Goal: Task Accomplishment & Management: Manage account settings

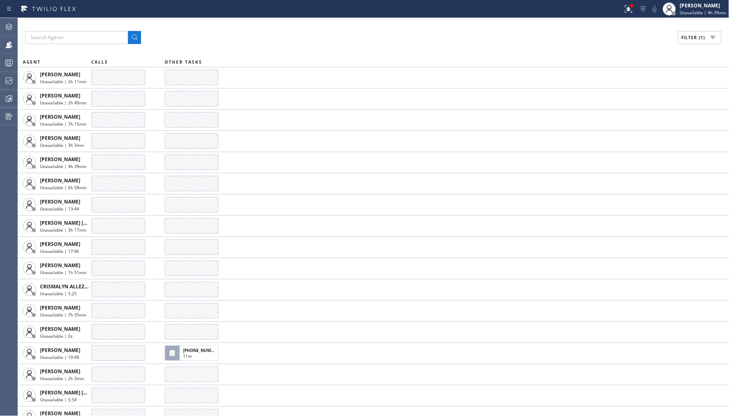
click at [703, 35] on span "Filter (1)" at bounding box center [694, 38] width 24 height 6
click at [611, 120] on input "Break" at bounding box center [611, 122] width 10 height 10
checkbox input "true"
click at [623, 108] on label "Unavailable" at bounding box center [668, 109] width 107 height 7
click at [615, 108] on input "Unavailable" at bounding box center [611, 109] width 10 height 10
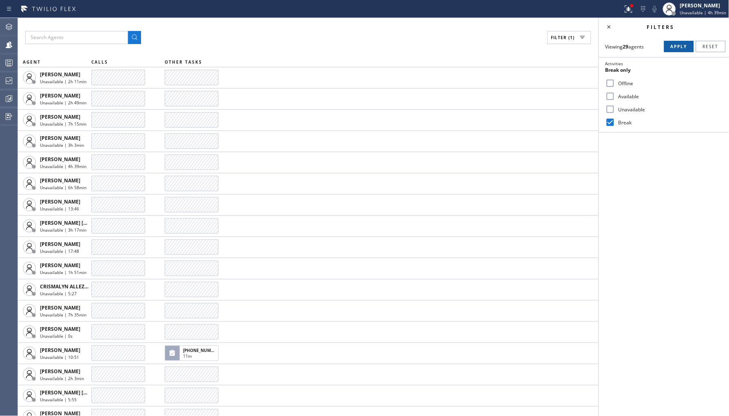
click at [679, 46] on span "Apply" at bounding box center [679, 47] width 17 height 6
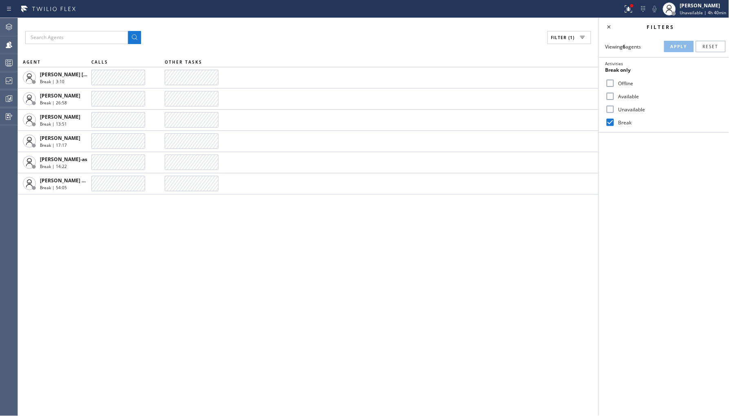
click at [616, 112] on label "Unavailable" at bounding box center [668, 109] width 107 height 7
click at [615, 112] on input "Unavailable" at bounding box center [611, 109] width 10 height 10
checkbox input "true"
click at [620, 126] on div "Break" at bounding box center [664, 122] width 130 height 13
click at [626, 122] on label "Break" at bounding box center [668, 122] width 107 height 7
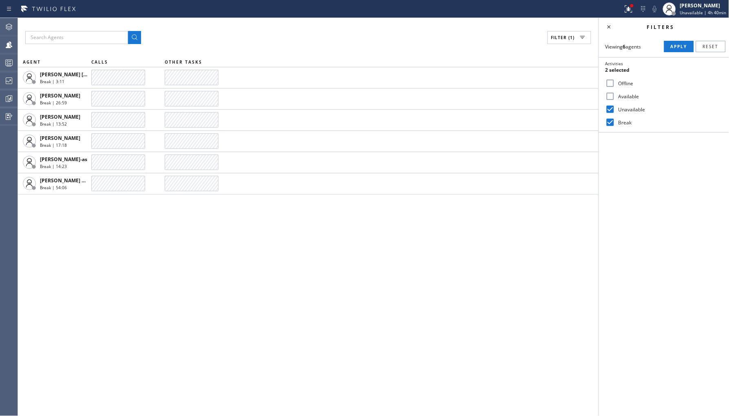
click at [615, 122] on input "Break" at bounding box center [611, 122] width 10 height 10
click at [670, 48] on button "Apply" at bounding box center [679, 46] width 30 height 11
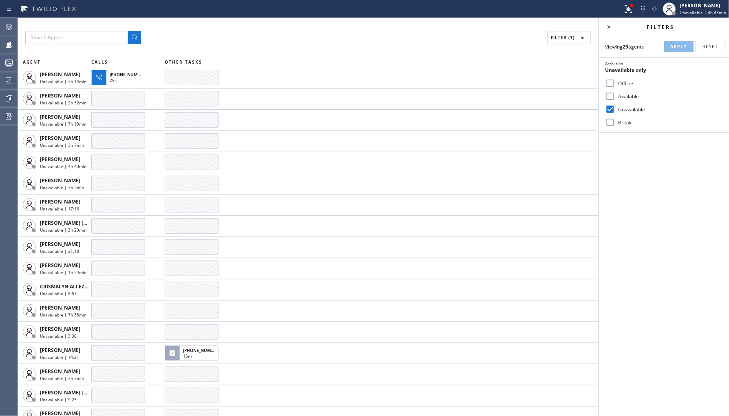
click at [613, 126] on input "Break" at bounding box center [611, 122] width 10 height 10
checkbox input "true"
click at [628, 110] on label "Unavailable" at bounding box center [668, 109] width 107 height 7
click at [615, 110] on input "Unavailable" at bounding box center [611, 109] width 10 height 10
checkbox input "false"
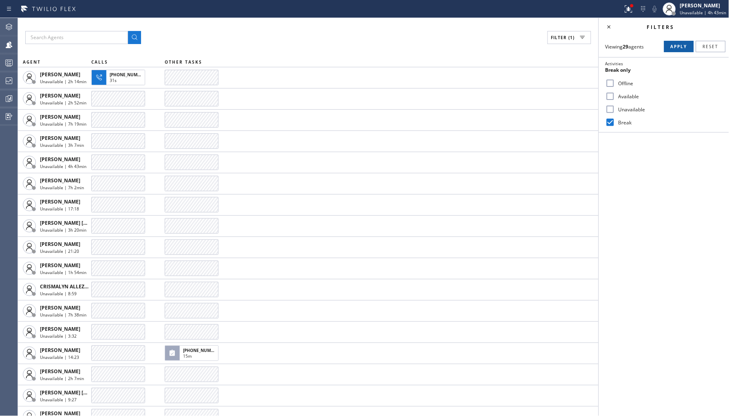
click at [675, 48] on span "Apply" at bounding box center [679, 47] width 17 height 6
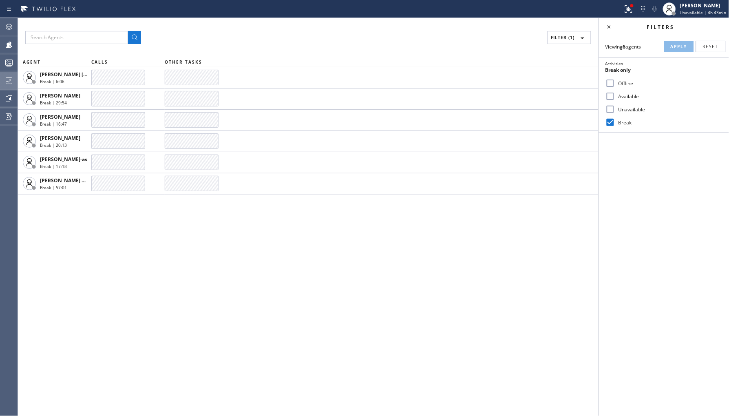
click at [14, 78] on div at bounding box center [9, 81] width 18 height 10
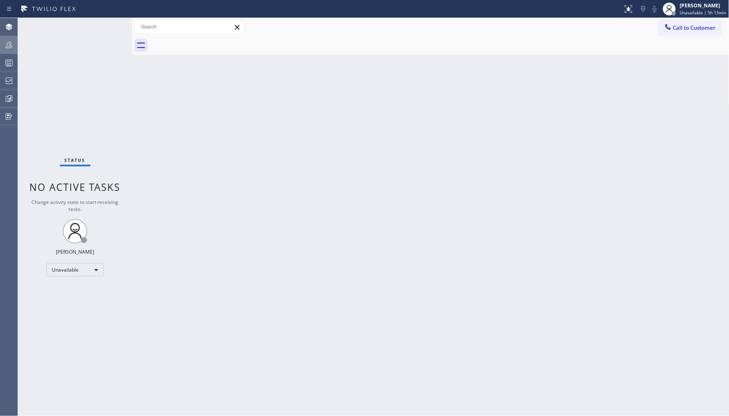
click at [9, 45] on icon at bounding box center [9, 45] width 10 height 10
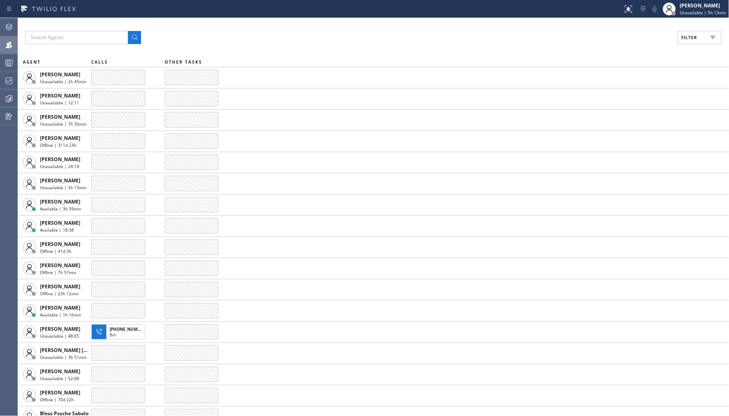
click at [686, 39] on span "Filter" at bounding box center [690, 38] width 16 height 6
click at [635, 111] on label "Unavailable" at bounding box center [668, 109] width 107 height 7
click at [615, 111] on input "Unavailable" at bounding box center [611, 109] width 10 height 10
checkbox input "true"
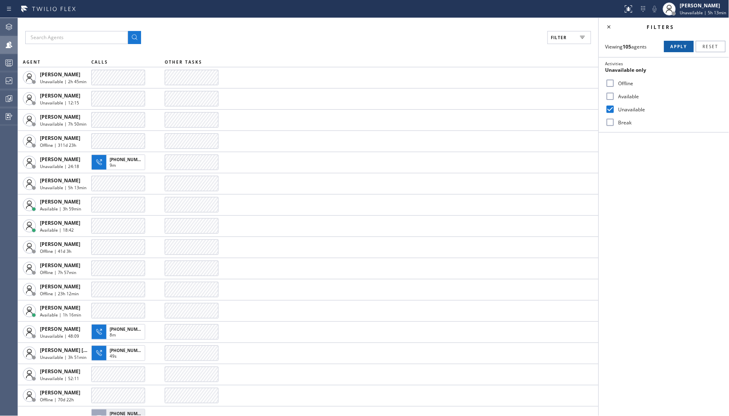
click at [676, 49] on span "Apply" at bounding box center [679, 47] width 17 height 6
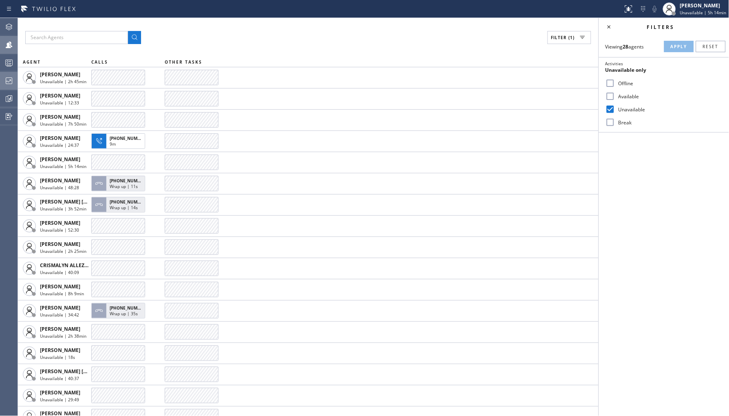
click at [9, 83] on icon at bounding box center [9, 81] width 10 height 10
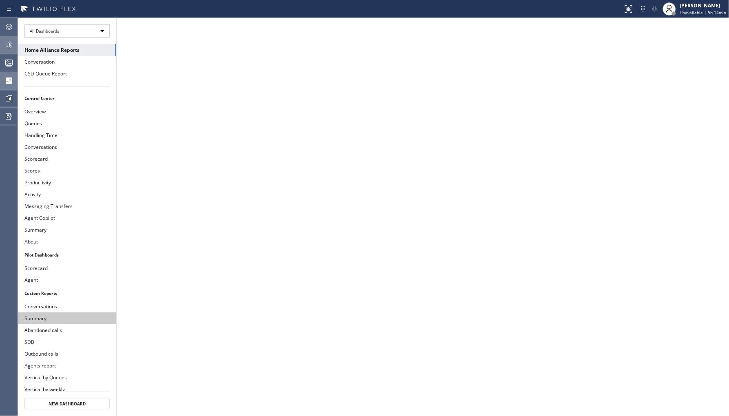
click at [67, 319] on button "Summary" at bounding box center [67, 318] width 98 height 12
click at [51, 239] on button "About" at bounding box center [67, 242] width 98 height 12
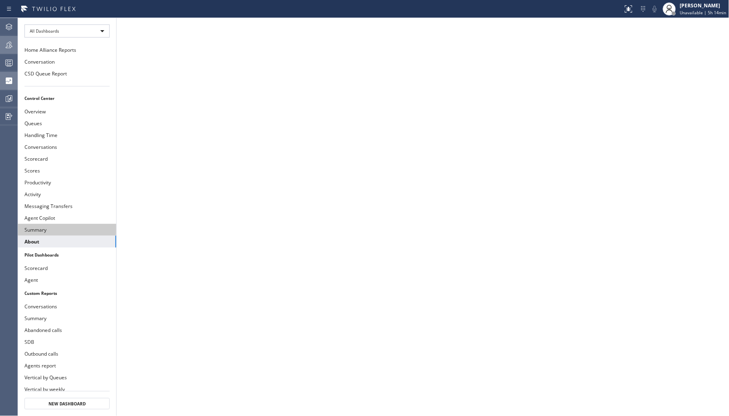
click at [59, 224] on button "Summary" at bounding box center [67, 230] width 98 height 12
click at [4, 39] on div at bounding box center [9, 45] width 18 height 16
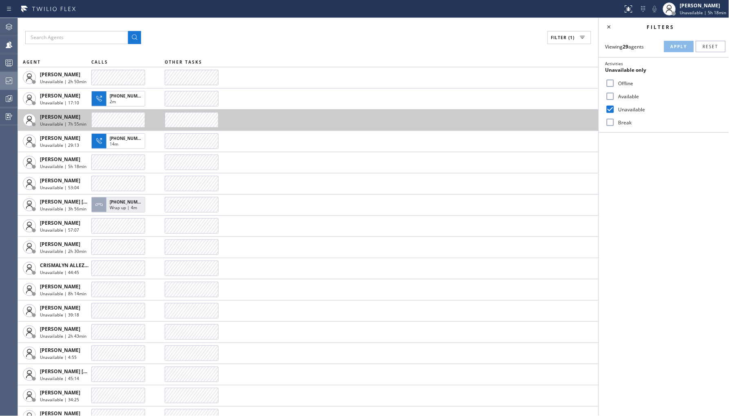
drag, startPoint x: 123, startPoint y: 100, endPoint x: 205, endPoint y: 116, distance: 83.9
click at [123, 100] on div "2m" at bounding box center [126, 102] width 32 height 7
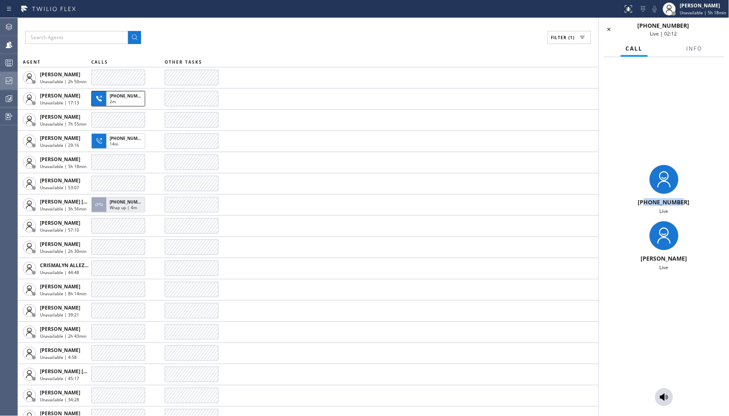
drag, startPoint x: 648, startPoint y: 201, endPoint x: 691, endPoint y: 200, distance: 43.7
click at [691, 200] on div "+19292894147" at bounding box center [664, 202] width 124 height 8
copy span "9292894147"
click at [659, 395] on icon at bounding box center [664, 397] width 10 height 10
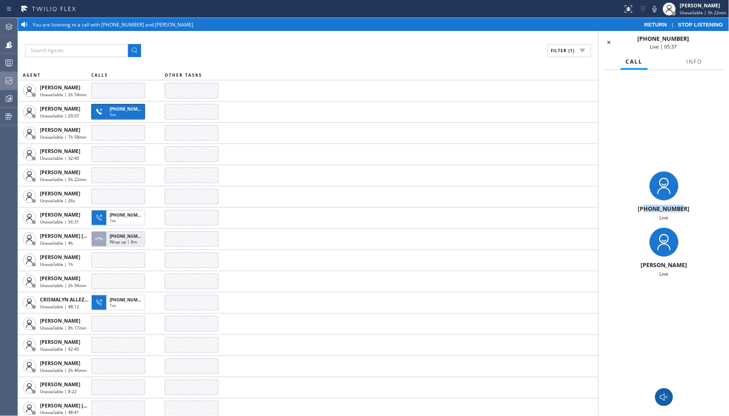
click at [667, 389] on button at bounding box center [664, 397] width 18 height 18
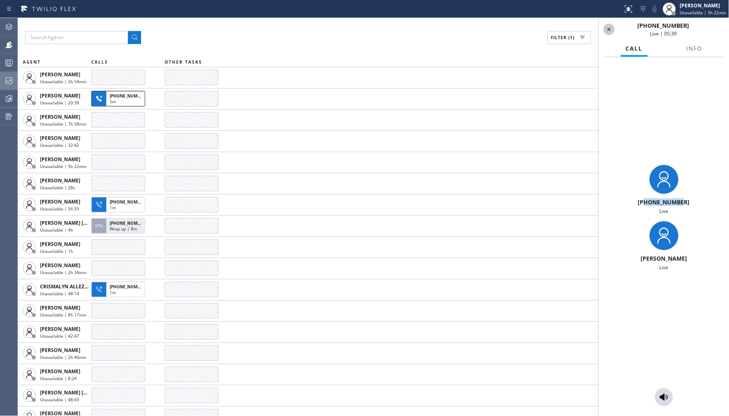
click at [614, 27] on icon at bounding box center [609, 29] width 10 height 10
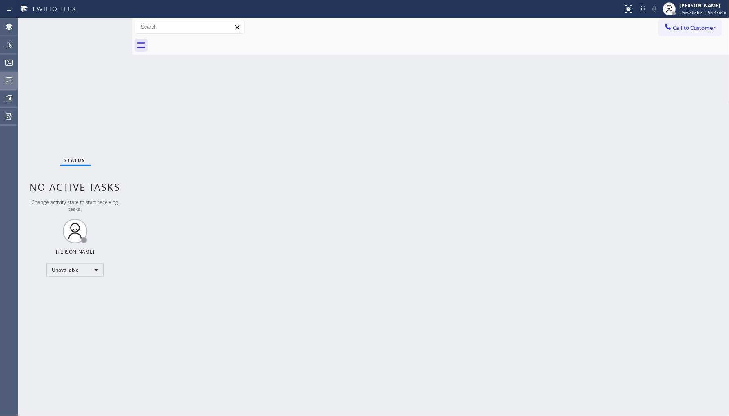
click at [10, 80] on icon at bounding box center [9, 80] width 7 height 7
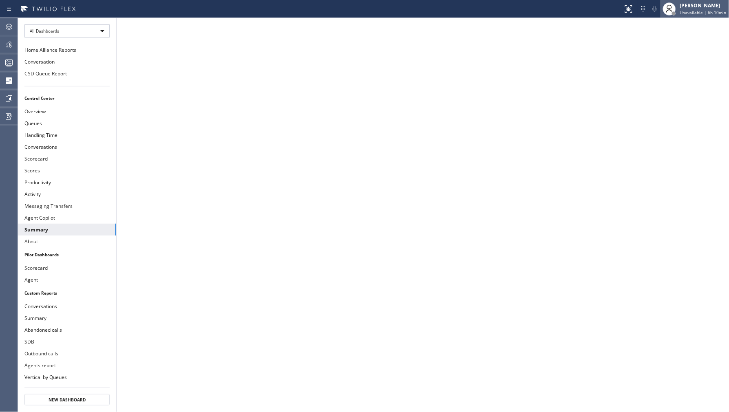
click at [706, 7] on div "[PERSON_NAME]" at bounding box center [703, 5] width 46 height 7
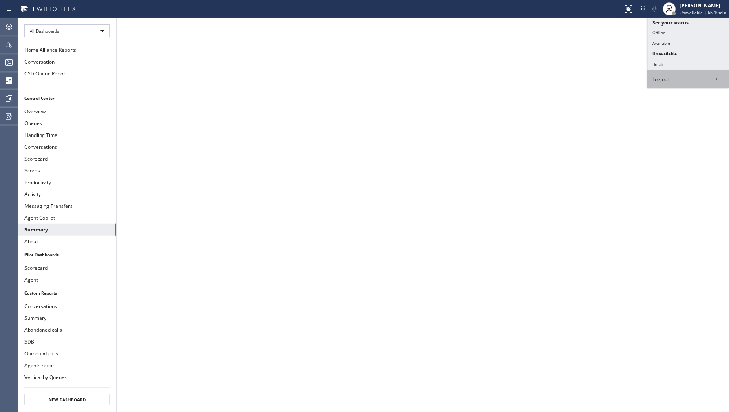
click at [681, 82] on button "Log out" at bounding box center [689, 79] width 82 height 18
